Goal: Information Seeking & Learning: Learn about a topic

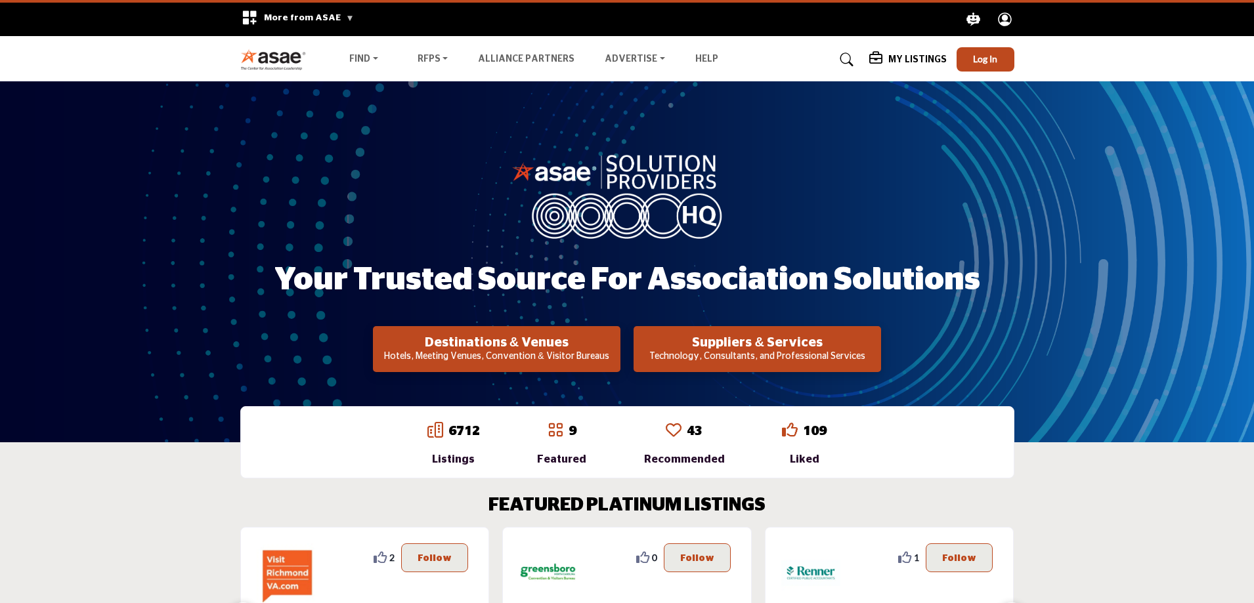
click at [911, 58] on h5 "My Listings" at bounding box center [917, 60] width 58 height 12
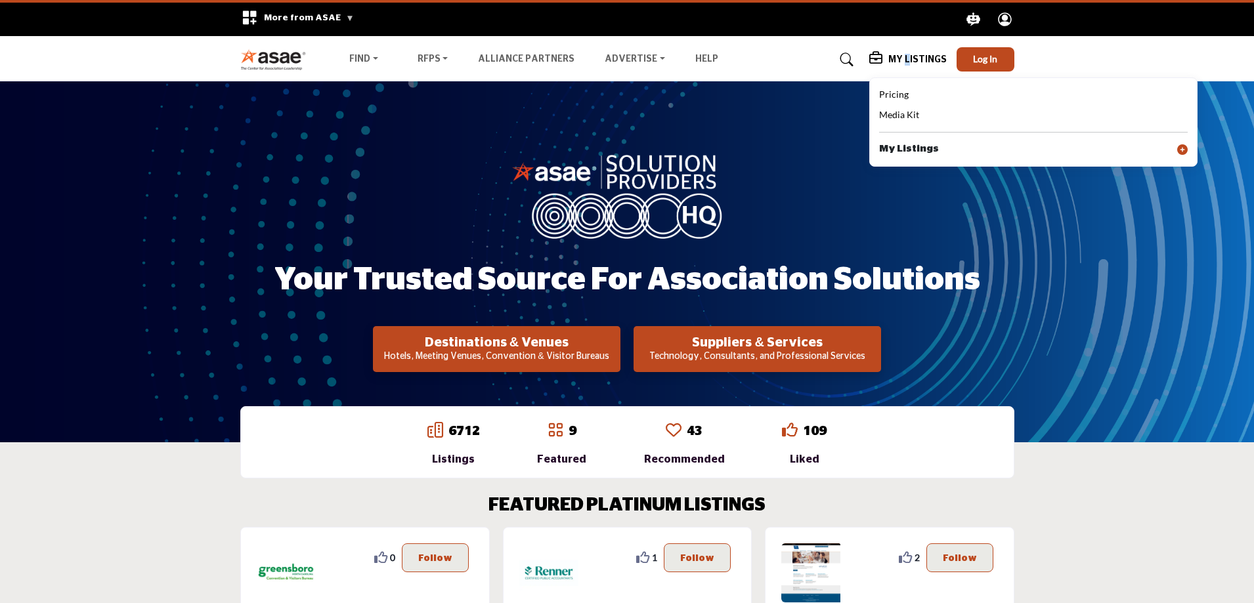
click at [712, 157] on img at bounding box center [627, 195] width 230 height 87
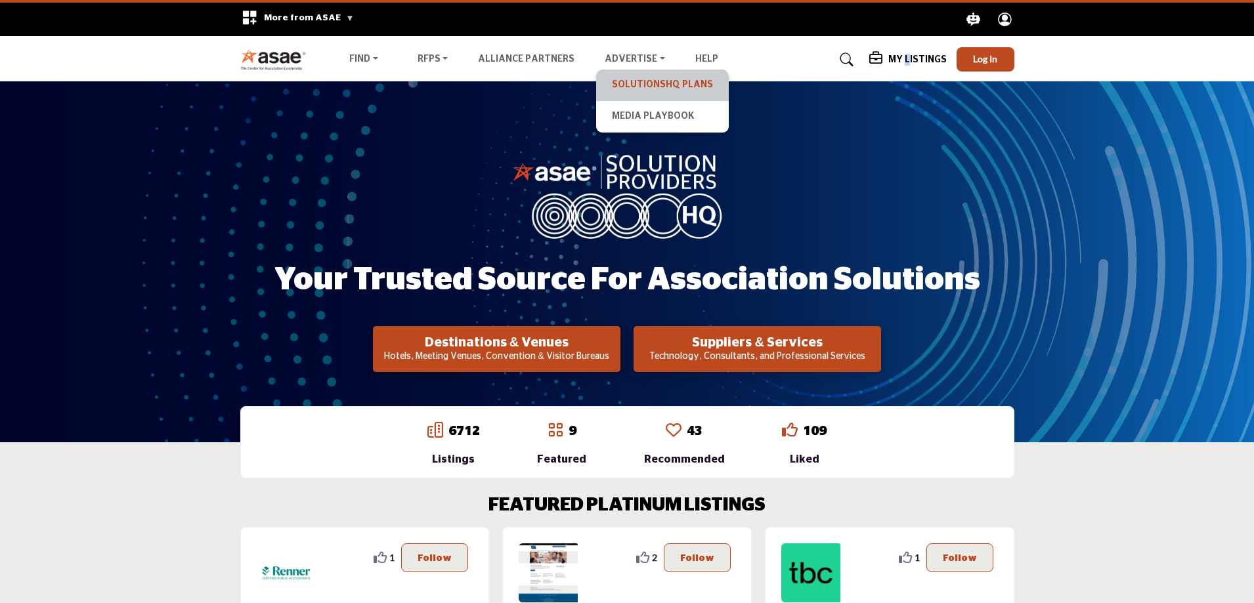
click at [649, 83] on link "SolutionsHQ Plans" at bounding box center [662, 85] width 119 height 18
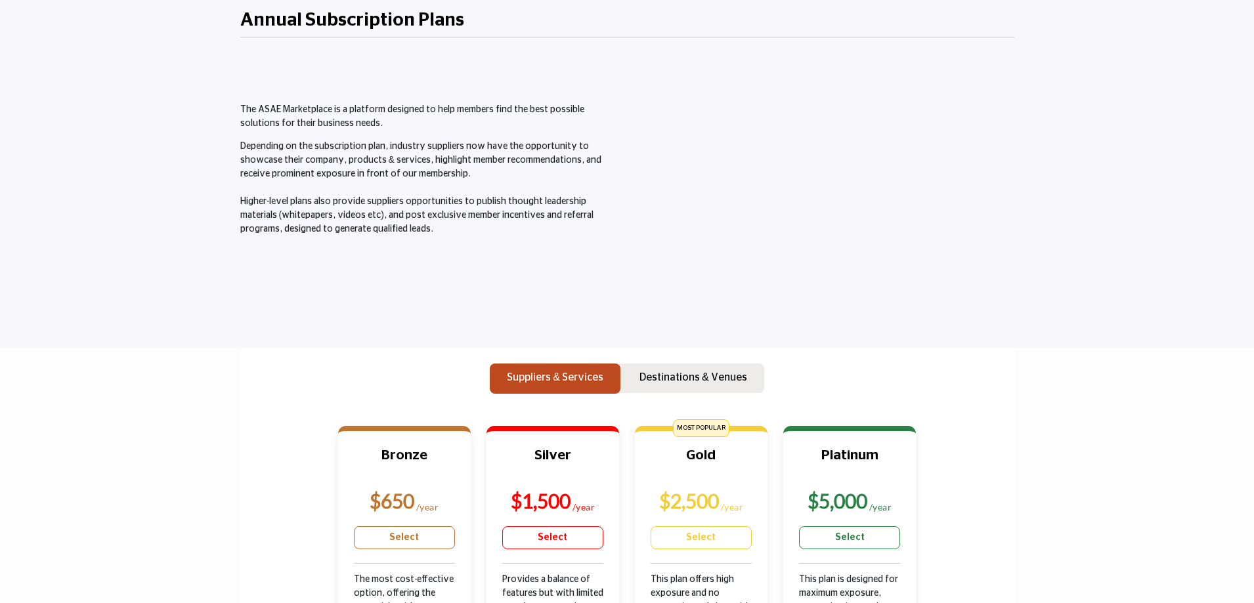
scroll to position [66, 0]
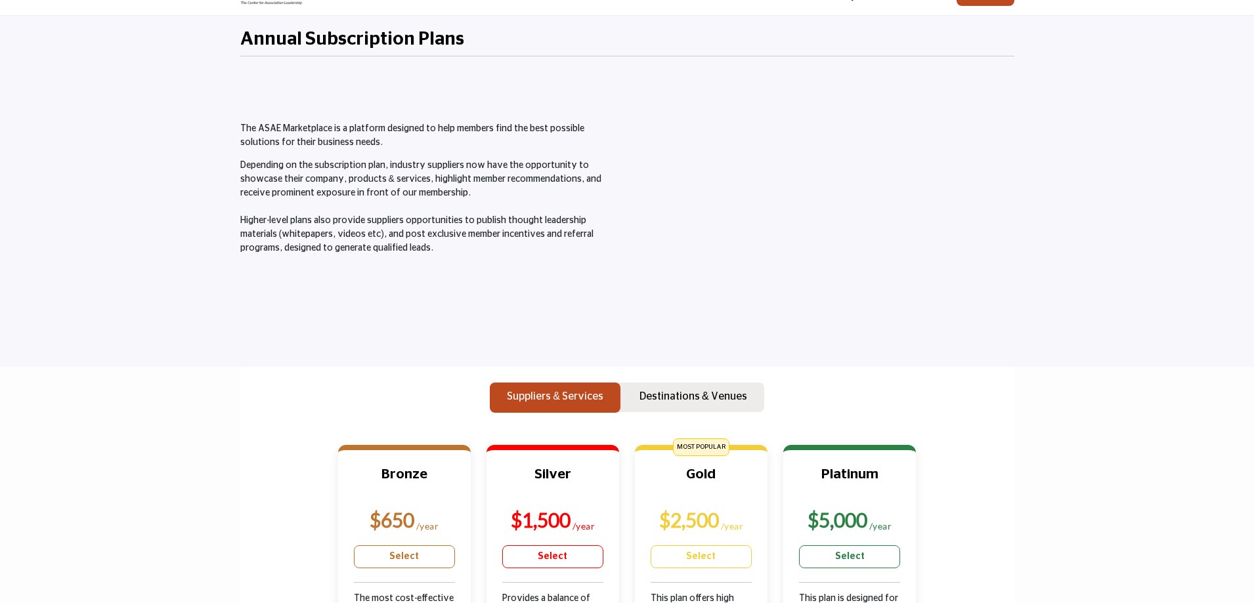
click at [875, 66] on div "Annual Subscription Plans" at bounding box center [627, 43] width 774 height 54
